Goal: Navigation & Orientation: Find specific page/section

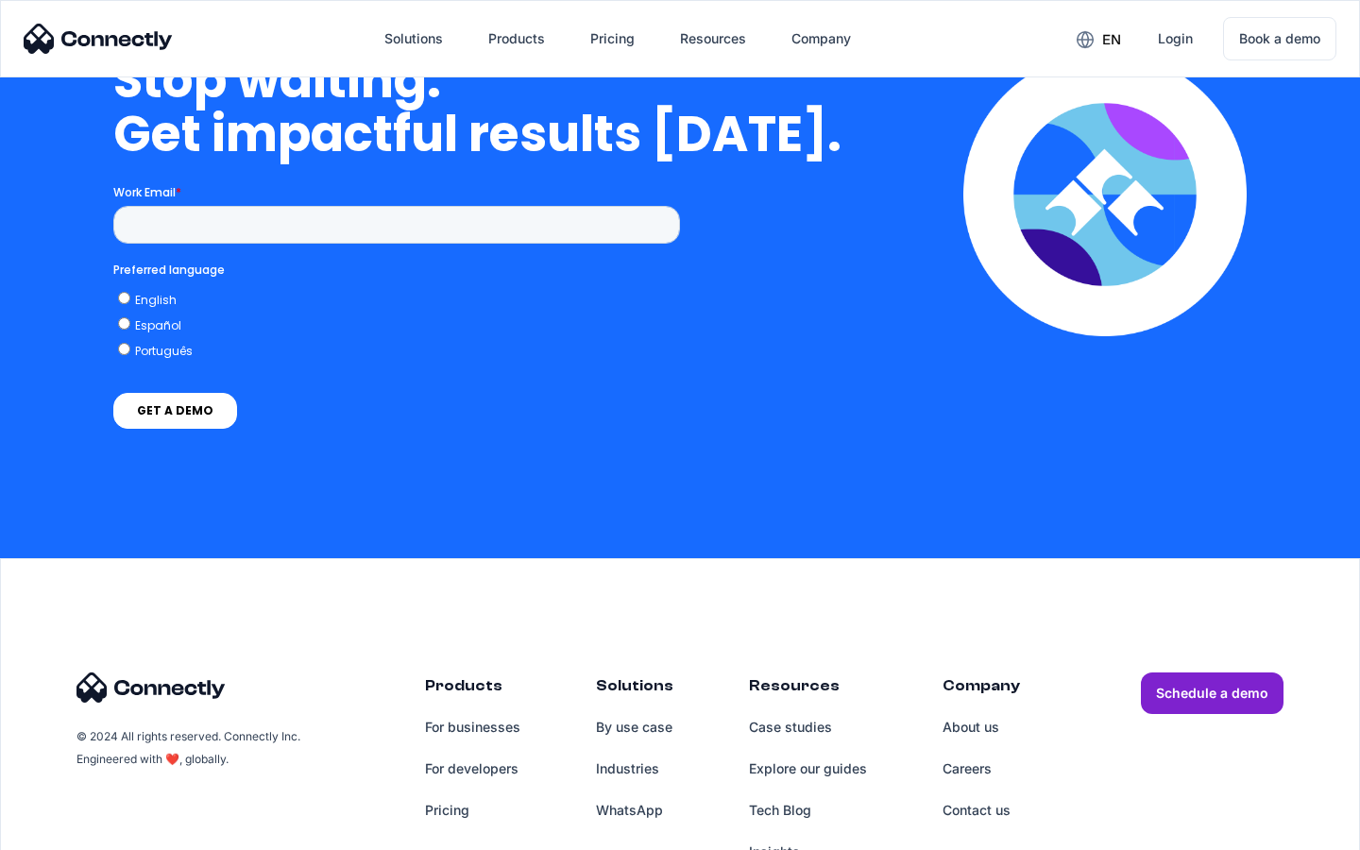
scroll to position [7769, 0]
